Goal: Information Seeking & Learning: Learn about a topic

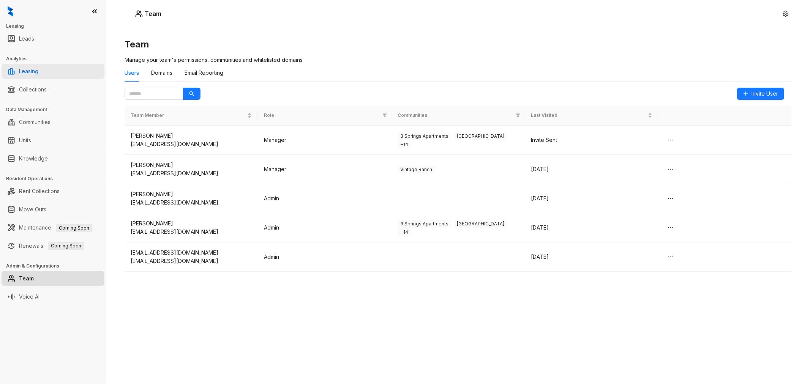
click at [32, 70] on link "Leasing" at bounding box center [28, 71] width 19 height 15
select select "******"
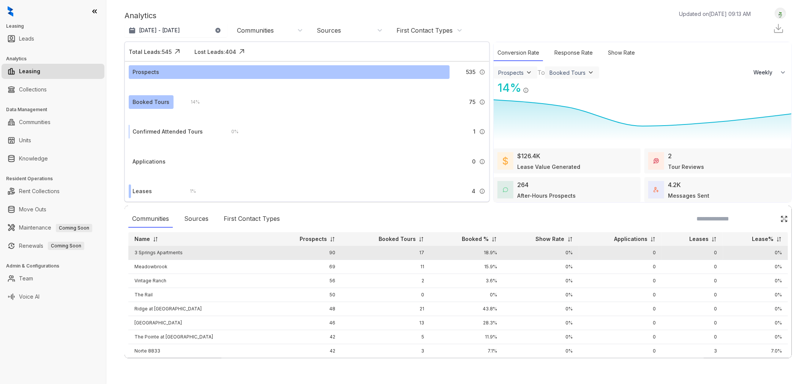
click at [164, 251] on td "3 Springs Apartments" at bounding box center [197, 253] width 139 height 14
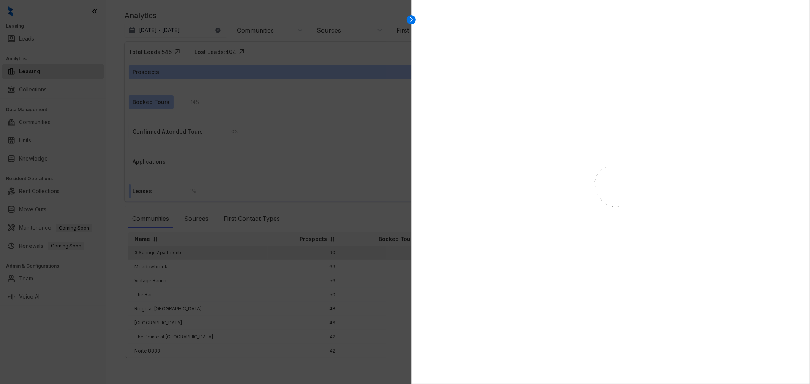
select select "******"
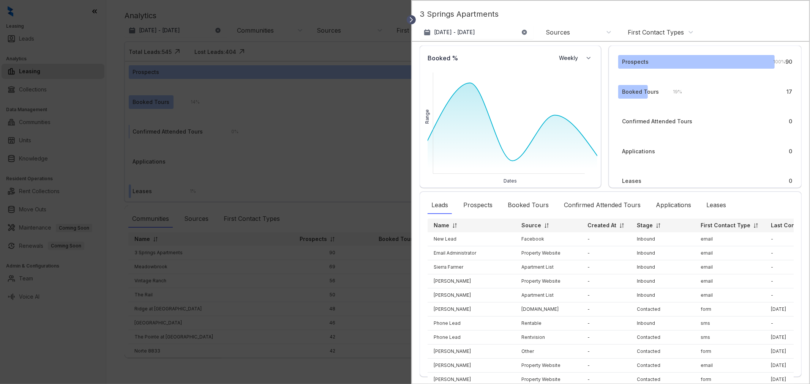
click at [414, 19] on icon at bounding box center [411, 20] width 8 height 8
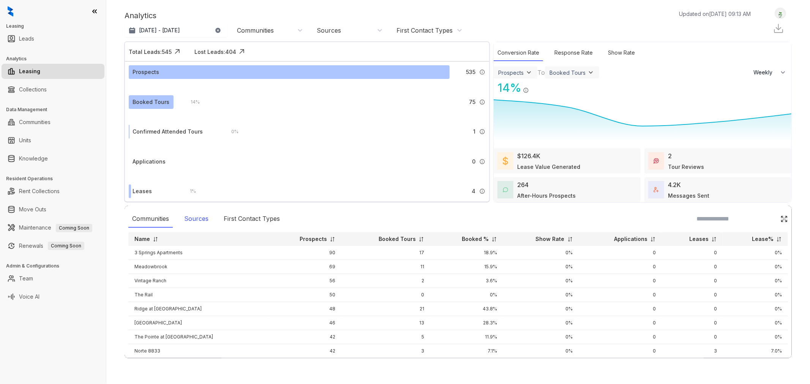
click at [207, 218] on div "Sources" at bounding box center [196, 218] width 32 height 17
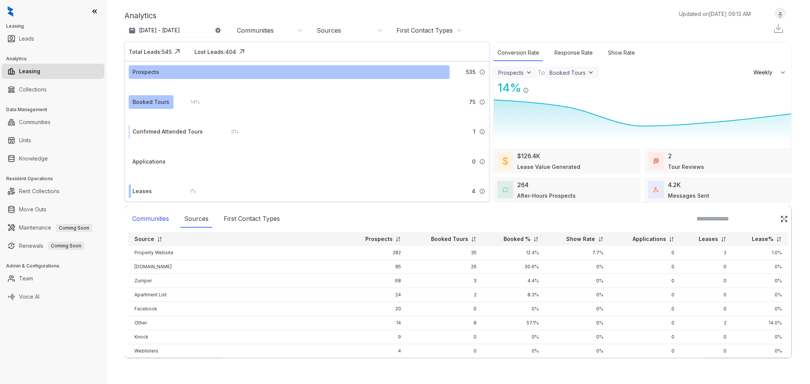
click at [151, 215] on div "Communities" at bounding box center [150, 218] width 44 height 17
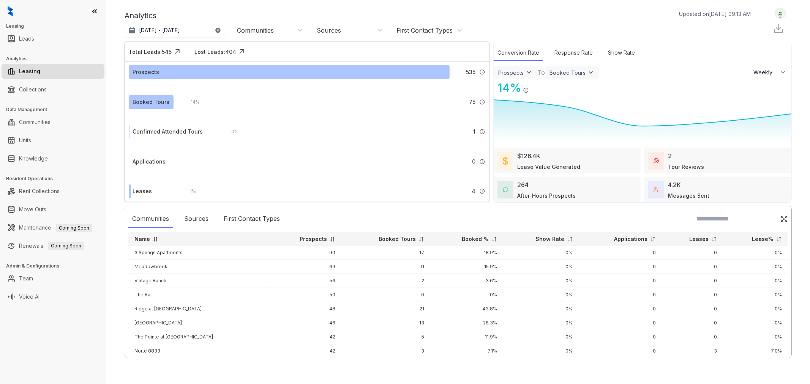
click at [304, 33] on div "Communities" at bounding box center [269, 30] width 76 height 12
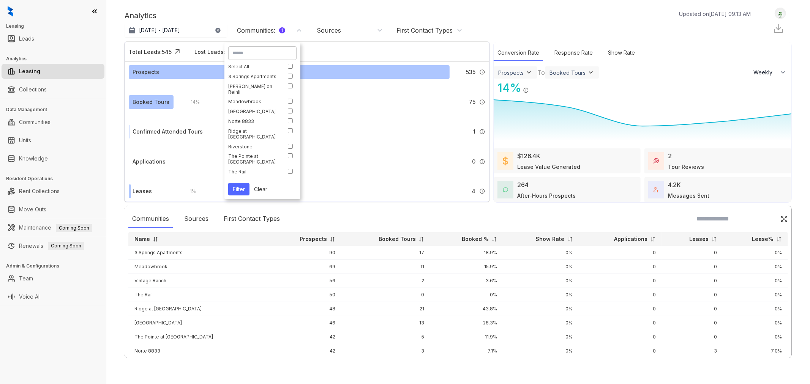
click at [242, 191] on button "Filter" at bounding box center [238, 189] width 21 height 13
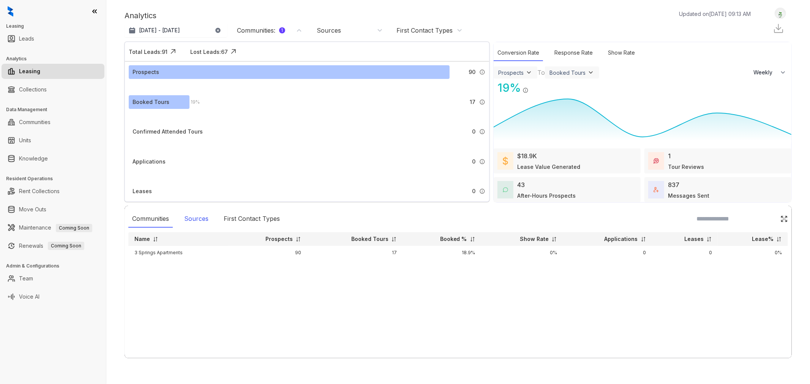
click at [200, 215] on div "Sources" at bounding box center [196, 218] width 32 height 17
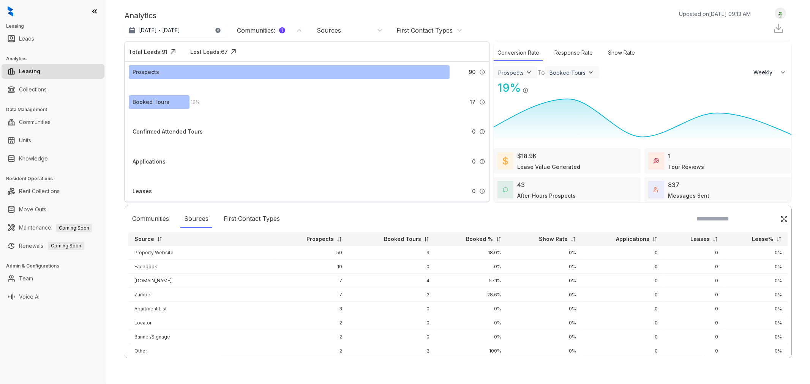
click at [685, 160] on div "1 Tour Reviews" at bounding box center [686, 161] width 36 height 19
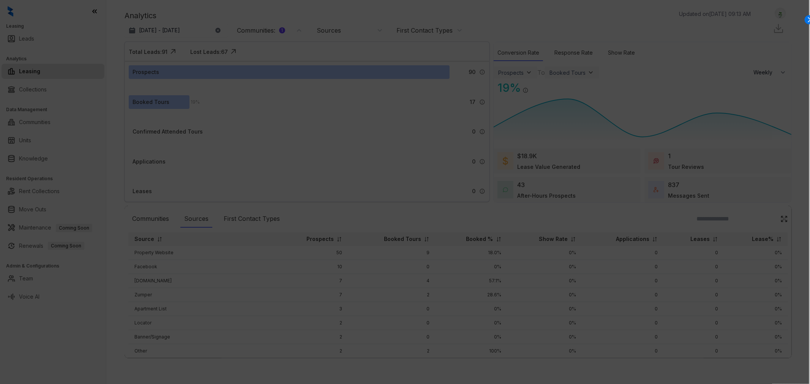
select select "******"
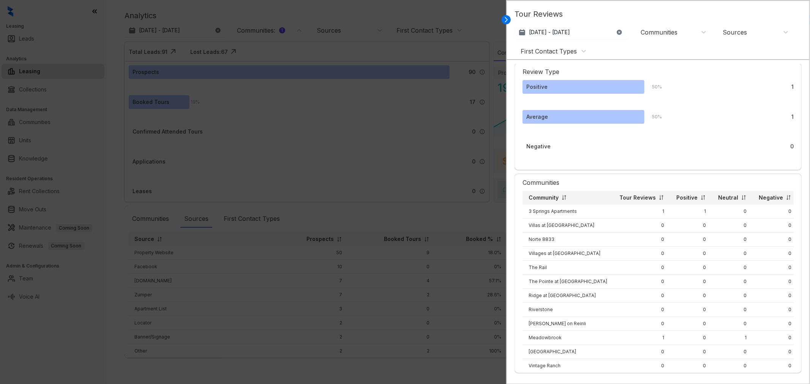
scroll to position [167, 0]
click at [408, 188] on div at bounding box center [405, 192] width 810 height 384
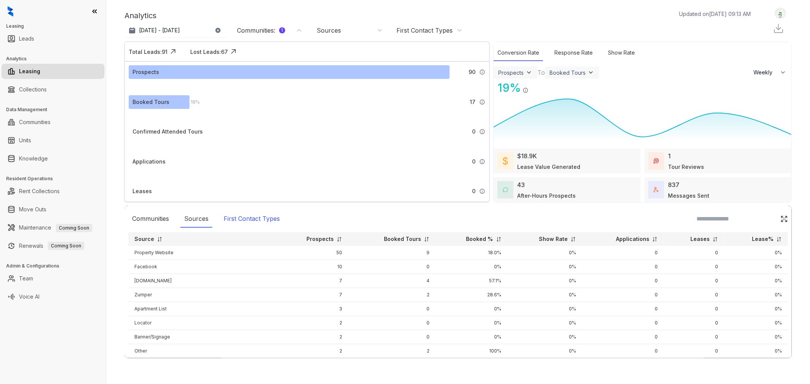
click at [239, 218] on div "First Contact Types" at bounding box center [252, 218] width 64 height 17
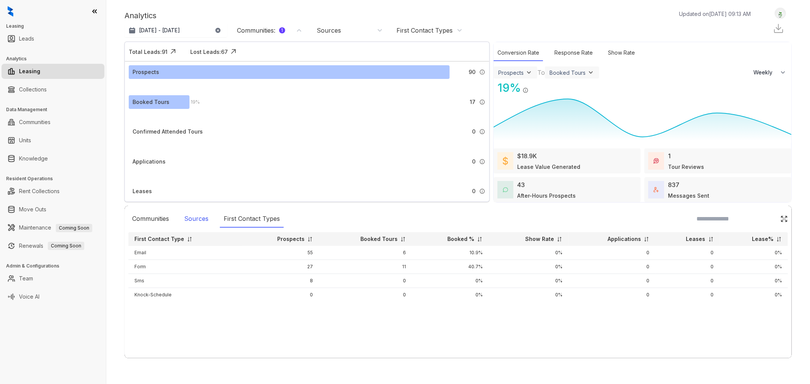
click at [185, 222] on div "Sources" at bounding box center [196, 218] width 32 height 17
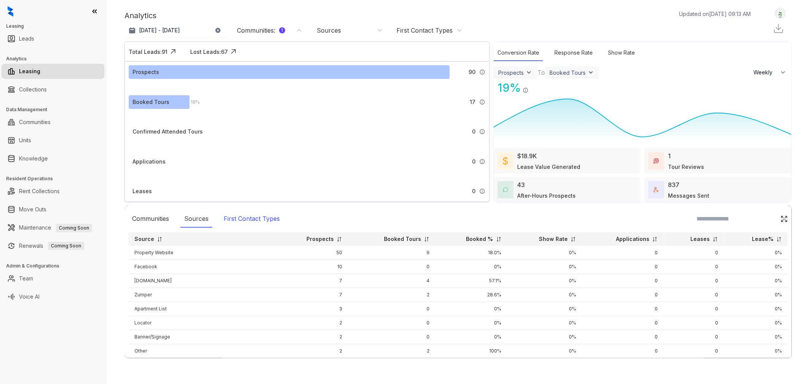
click at [239, 219] on div "First Contact Types" at bounding box center [252, 218] width 64 height 17
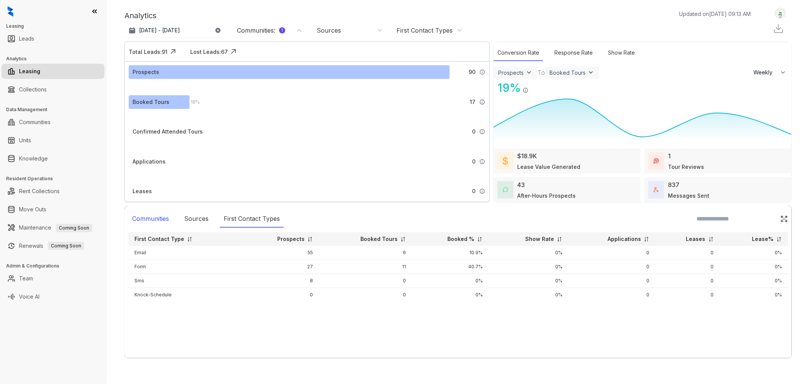
drag, startPoint x: 196, startPoint y: 218, endPoint x: 161, endPoint y: 223, distance: 35.9
click at [196, 218] on div "Sources" at bounding box center [196, 218] width 32 height 17
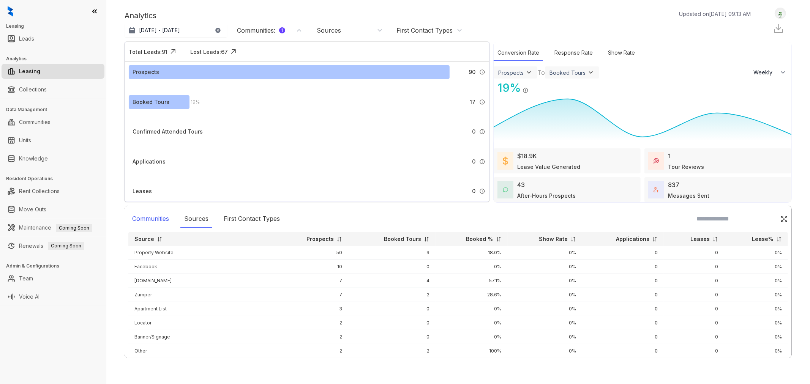
click at [146, 221] on div "Communities" at bounding box center [150, 218] width 44 height 17
